Goal: Complete application form: Complete application form

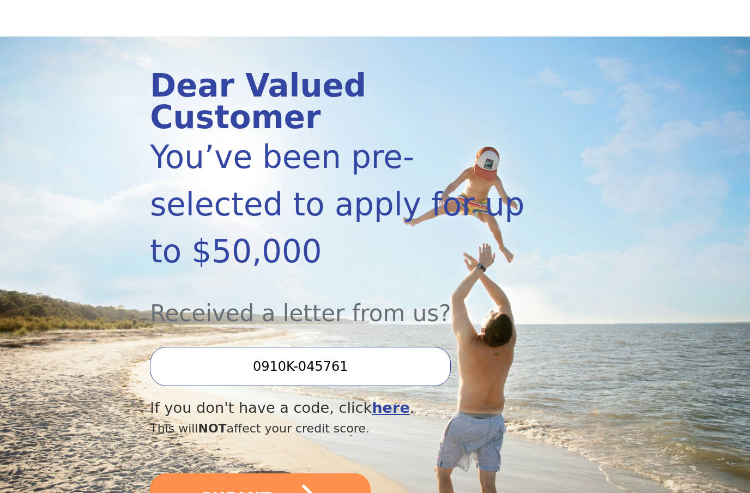
scroll to position [118, 0]
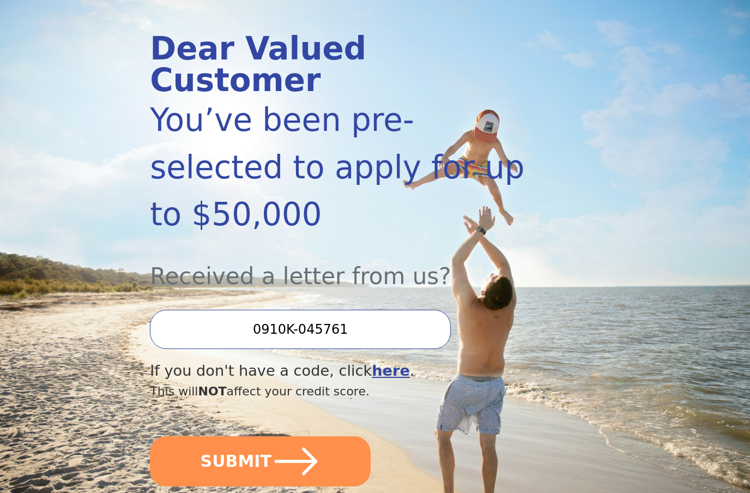
click at [343, 436] on button "SUBMIT" at bounding box center [260, 461] width 221 height 50
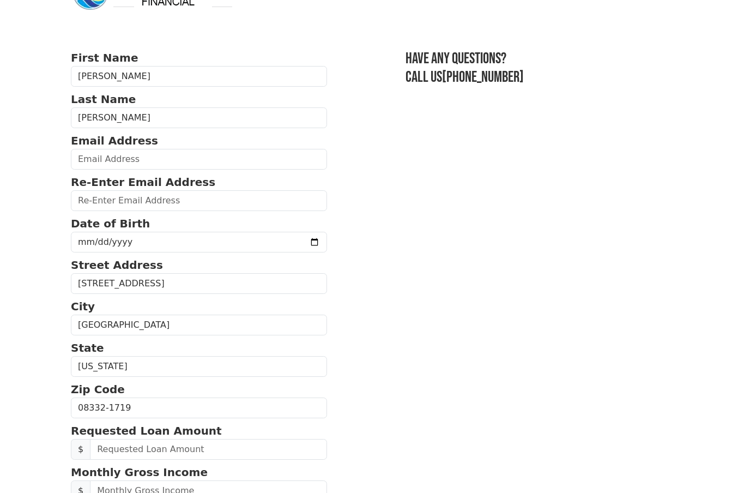
scroll to position [40, 0]
click at [272, 239] on input "date" at bounding box center [199, 241] width 256 height 21
click at [285, 244] on input "1990-08-01" at bounding box center [199, 241] width 256 height 21
type input "1990-08-20"
click at [253, 175] on p "Re-Enter Email Address" at bounding box center [199, 181] width 256 height 16
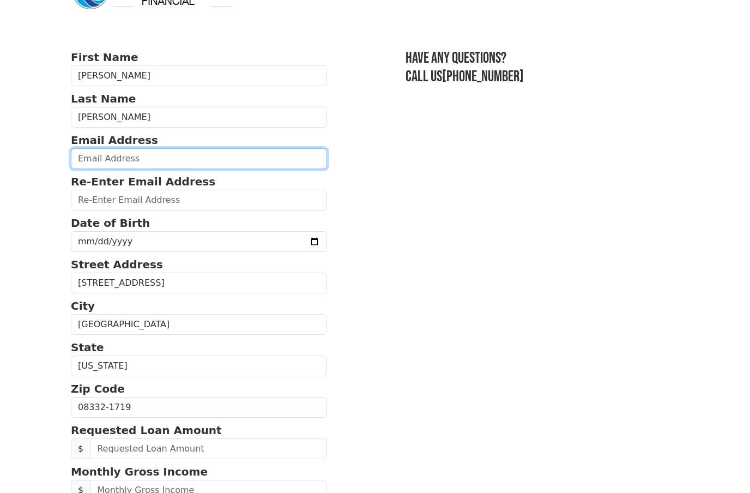
click at [284, 165] on input "email" at bounding box center [199, 158] width 256 height 21
type input "portalatinj06@gmail.com"
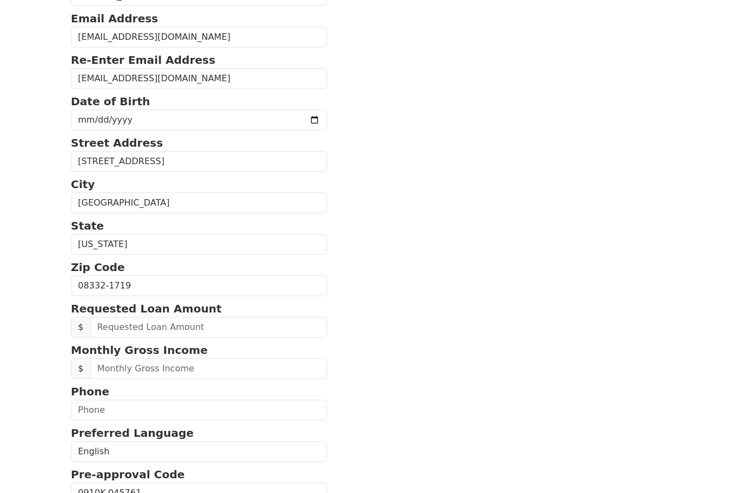
scroll to position [171, 0]
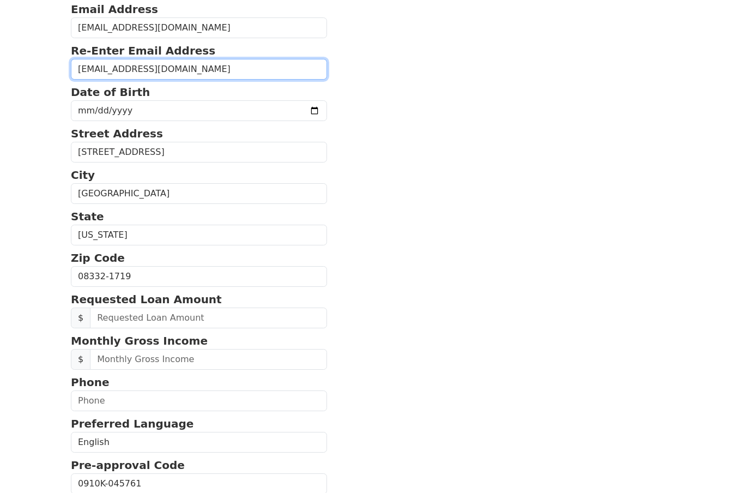
type input "portalatinj06@gmail.com"
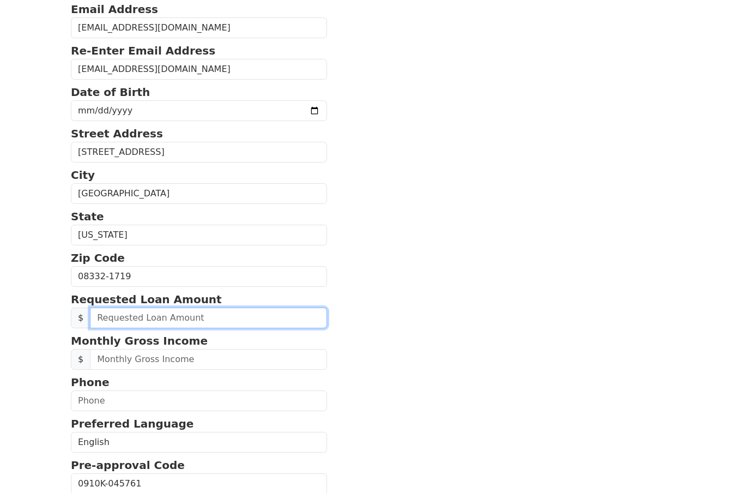
click at [285, 324] on input "text" at bounding box center [208, 318] width 237 height 21
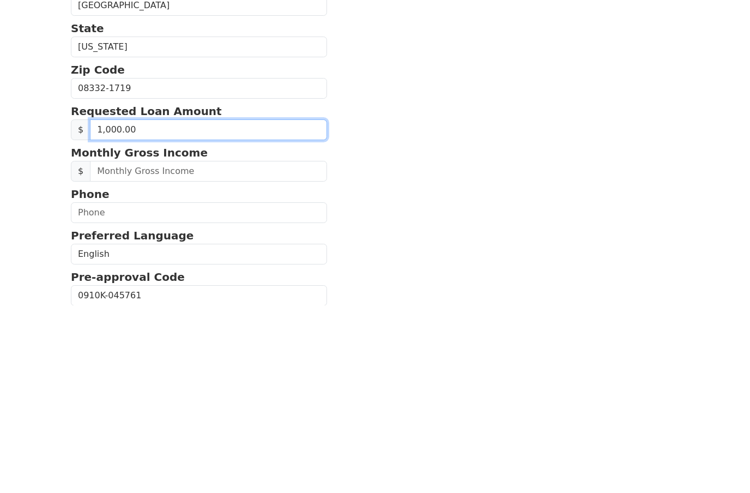
type input "10,000.00"
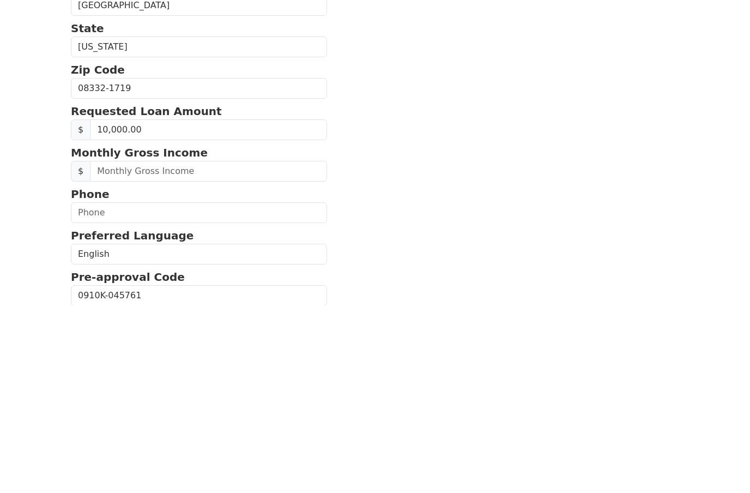
scroll to position [302, 0]
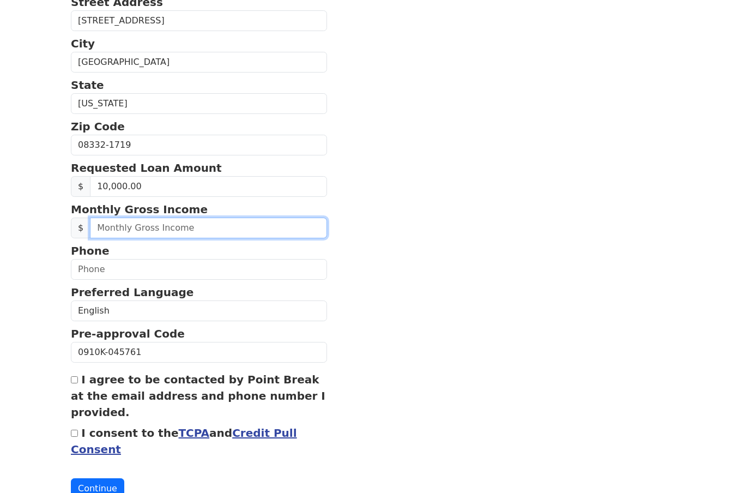
click at [278, 233] on input "text" at bounding box center [208, 228] width 237 height 21
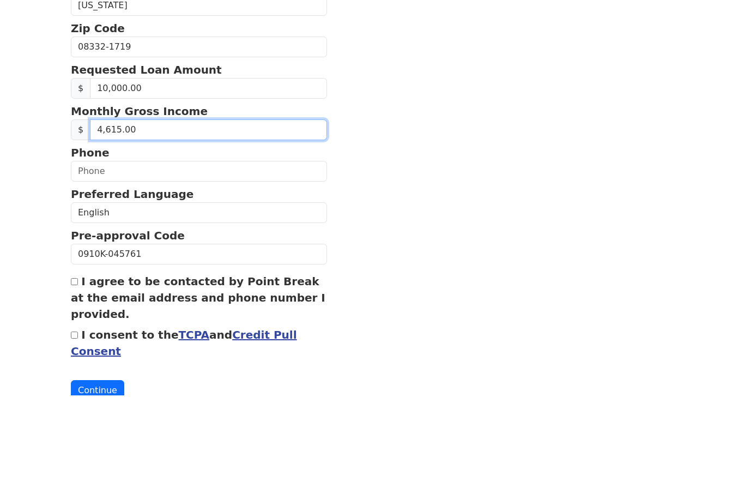
type input "4,615.40"
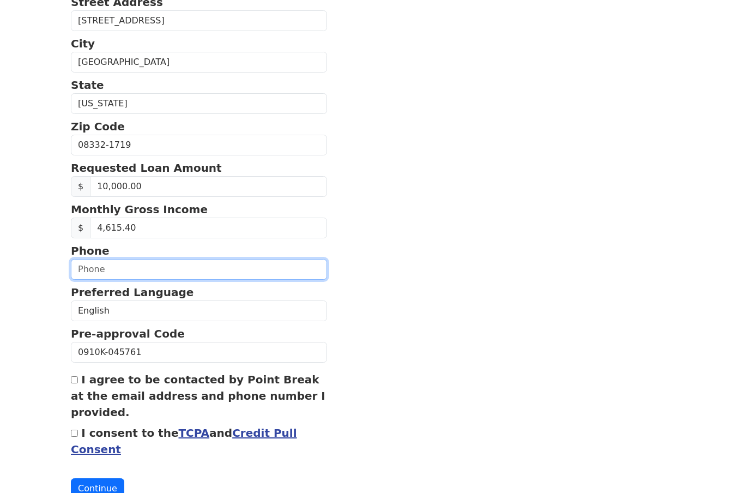
click at [243, 276] on input "text" at bounding box center [199, 269] width 256 height 21
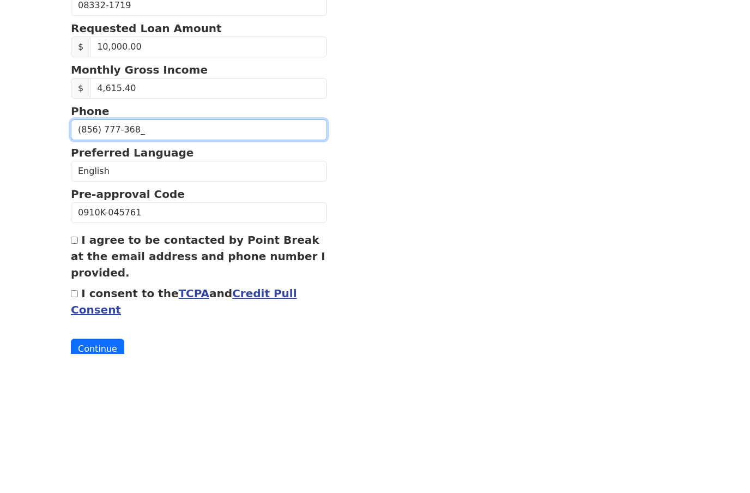
type input "(856) 777-3685"
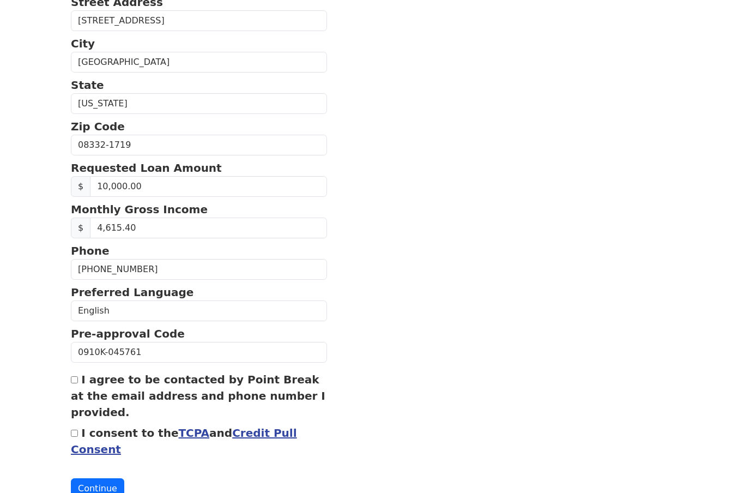
click at [83, 432] on label "I consent to the TCPA and Credit Pull Consent" at bounding box center [184, 440] width 226 height 29
click at [78, 432] on input "I consent to the TCPA and Credit Pull Consent" at bounding box center [74, 433] width 7 height 7
checkbox input "true"
click at [98, 482] on button "Continue" at bounding box center [97, 488] width 53 height 21
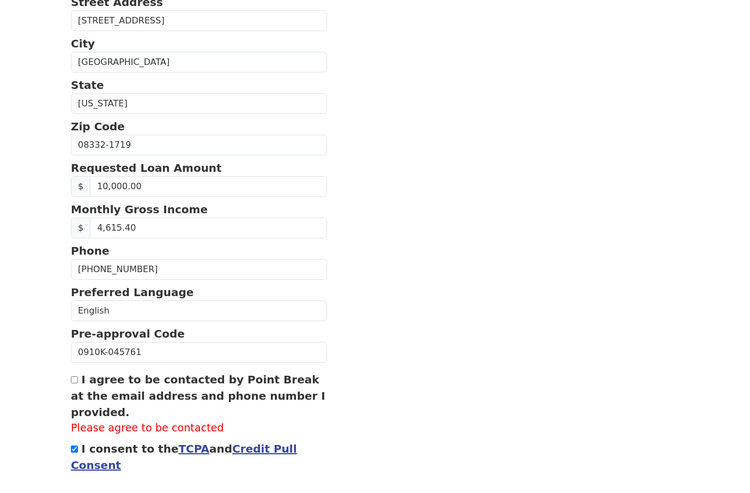
click at [74, 380] on input "I agree to be contacted by Point Break at the email address and phone number I …" at bounding box center [74, 379] width 7 height 7
checkbox input "true"
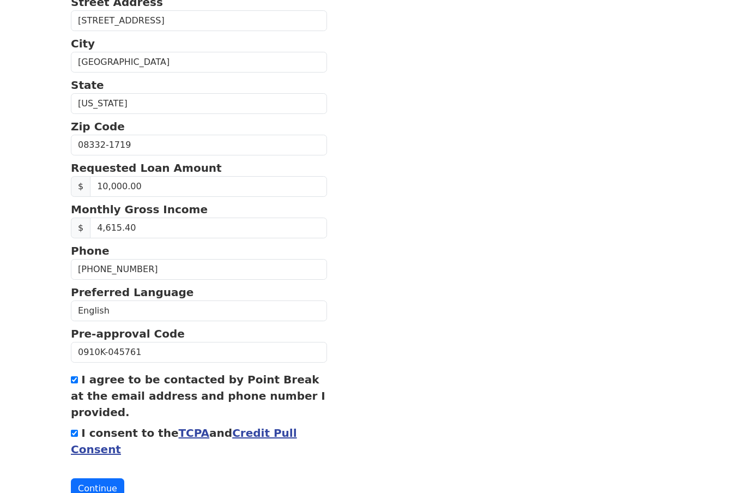
click at [103, 492] on button "Continue" at bounding box center [97, 488] width 53 height 21
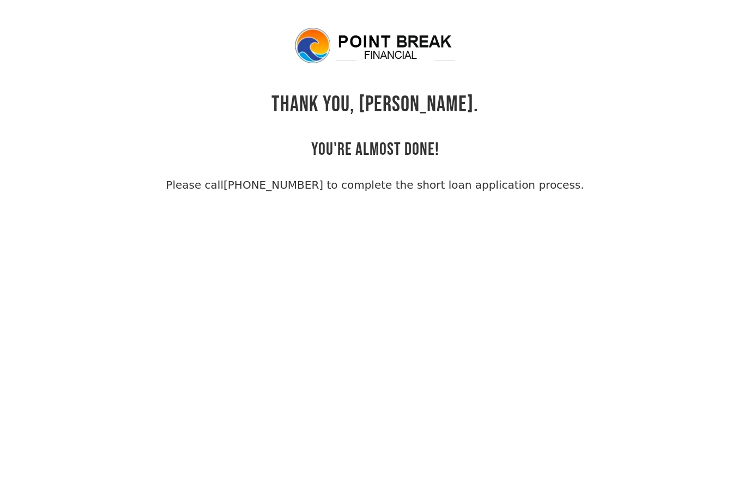
click at [387, 180] on link "[PHONE_NUMBER] to complete the short loan application process." at bounding box center [404, 184] width 361 height 13
click at [251, 349] on body "THANK YOU, [PERSON_NAME]. YOU'RE ALMOST DONE! Please call [PHONE_NUMBER] to com…" at bounding box center [375, 272] width 750 height 493
